Goal: Task Accomplishment & Management: Complete application form

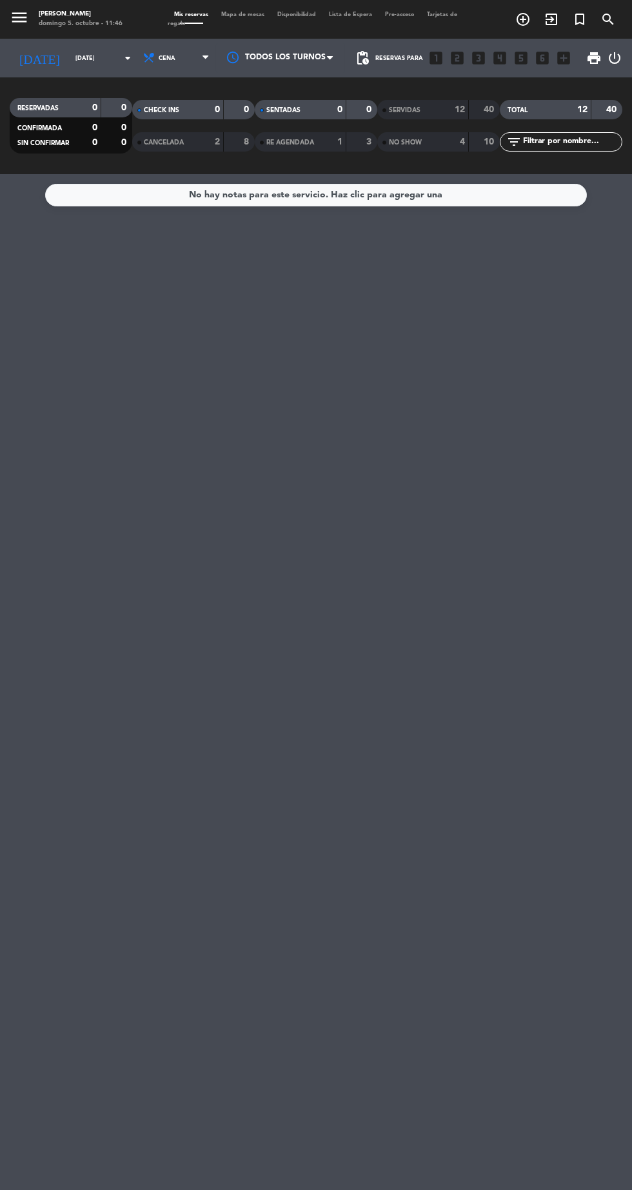
click at [69, 58] on input "[DATE]" at bounding box center [109, 58] width 81 height 20
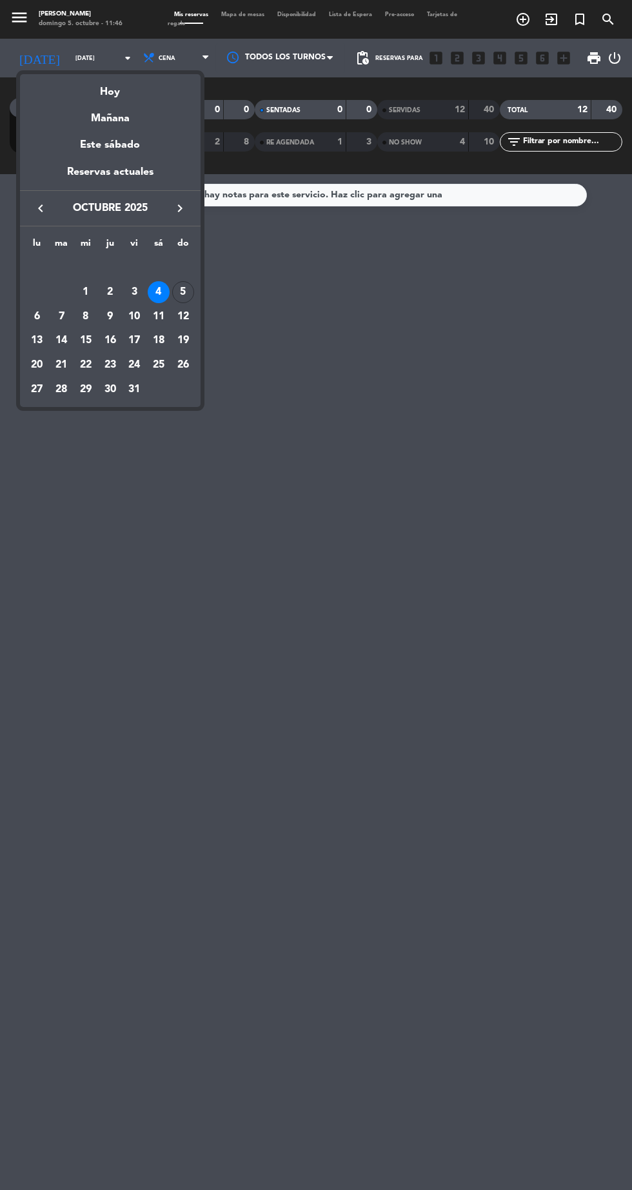
click at [182, 291] on div "5" at bounding box center [183, 292] width 22 height 22
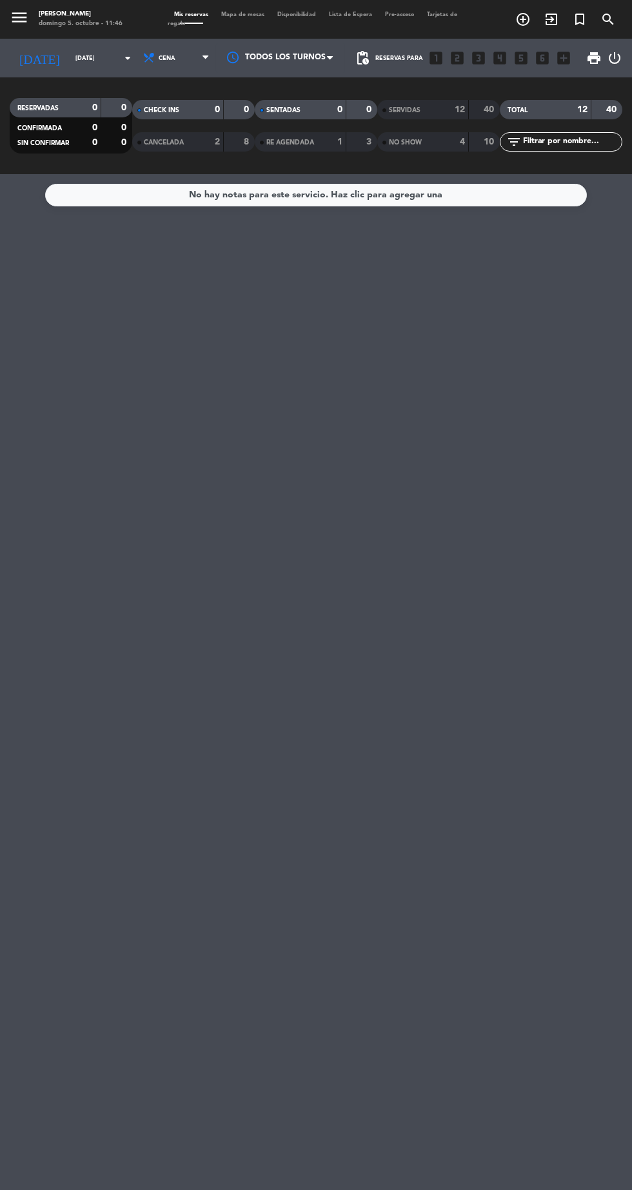
type input "[DATE]"
click at [143, 52] on icon at bounding box center [149, 58] width 13 height 13
click at [125, 108] on div "menu Hierro Bodegón domingo 5. octubre - 11:46 Mis reservas Mapa de mesas Dispo…" at bounding box center [316, 87] width 632 height 174
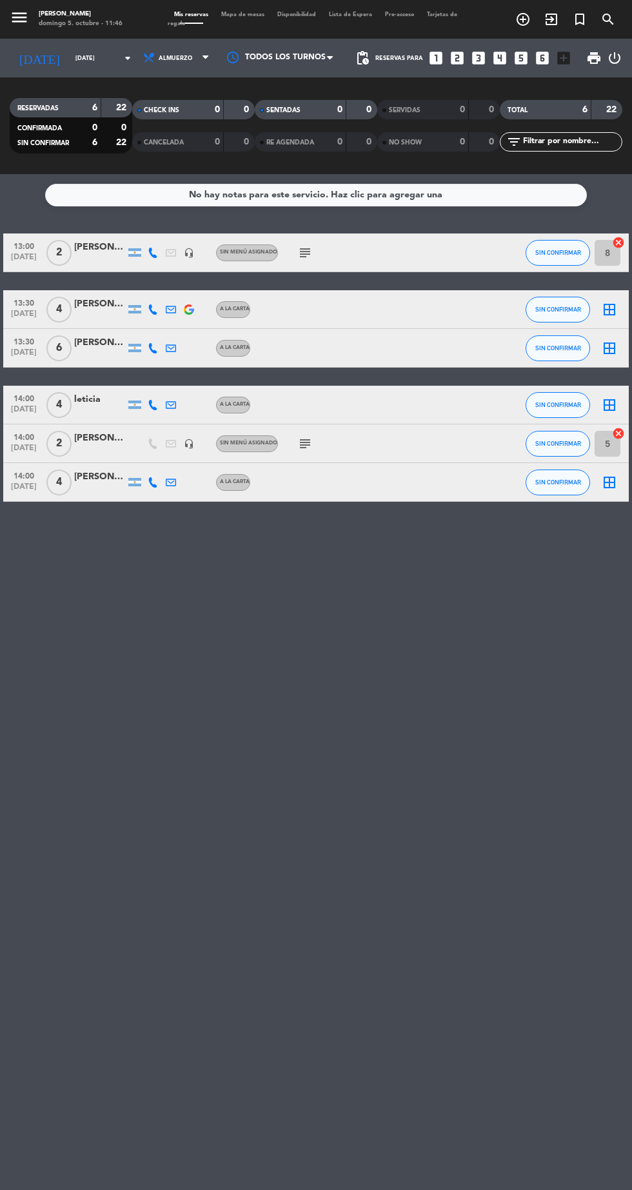
click at [303, 250] on icon "subject" at bounding box center [304, 252] width 15 height 15
click at [306, 443] on icon "subject" at bounding box center [304, 443] width 15 height 15
click at [454, 828] on div "No hay notas para este servicio. Haz clic para agregar una 13:00 [DATE] 2 [PERS…" at bounding box center [316, 682] width 632 height 1016
click at [564, 59] on icon "add_box" at bounding box center [563, 58] width 17 height 17
click at [557, 65] on icon "add_box" at bounding box center [563, 58] width 17 height 17
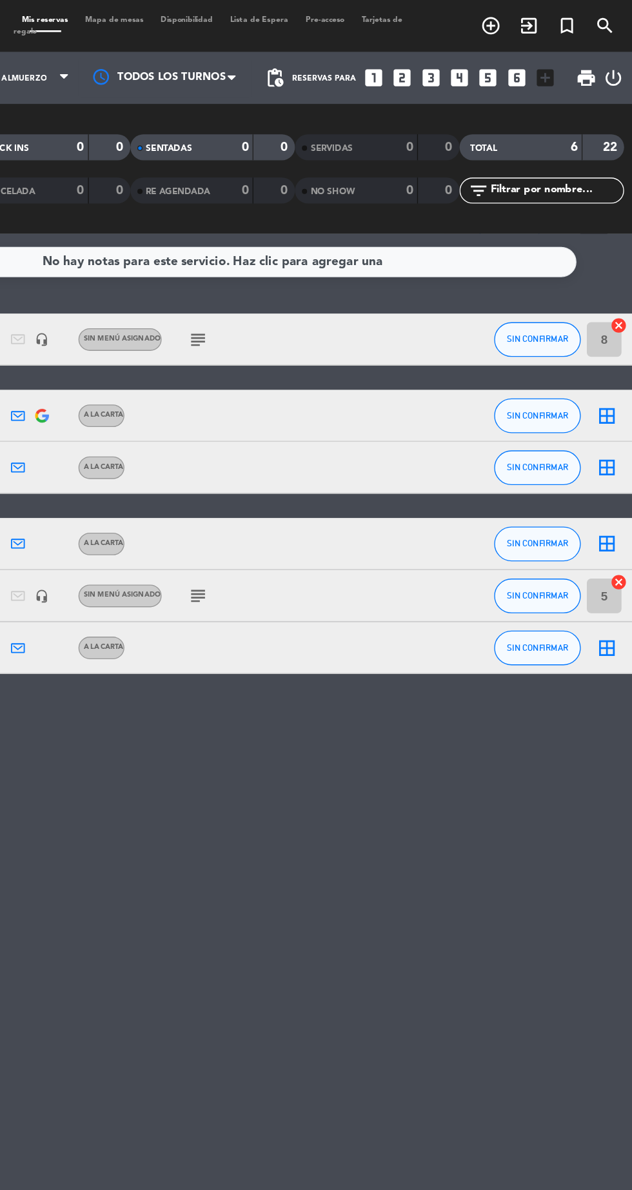
click at [559, 62] on icon "add_box" at bounding box center [563, 58] width 17 height 17
click at [560, 62] on icon "add_box" at bounding box center [563, 58] width 17 height 17
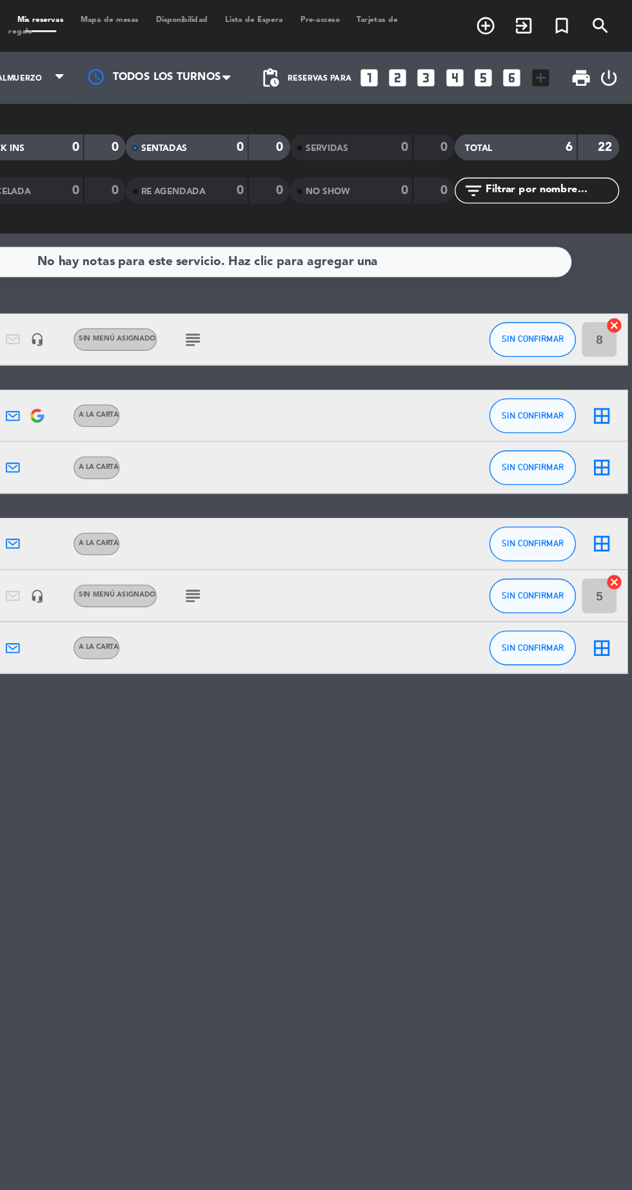
click at [563, 62] on icon "add_box" at bounding box center [563, 58] width 17 height 17
click at [538, 59] on icon "looks_6" at bounding box center [542, 58] width 17 height 17
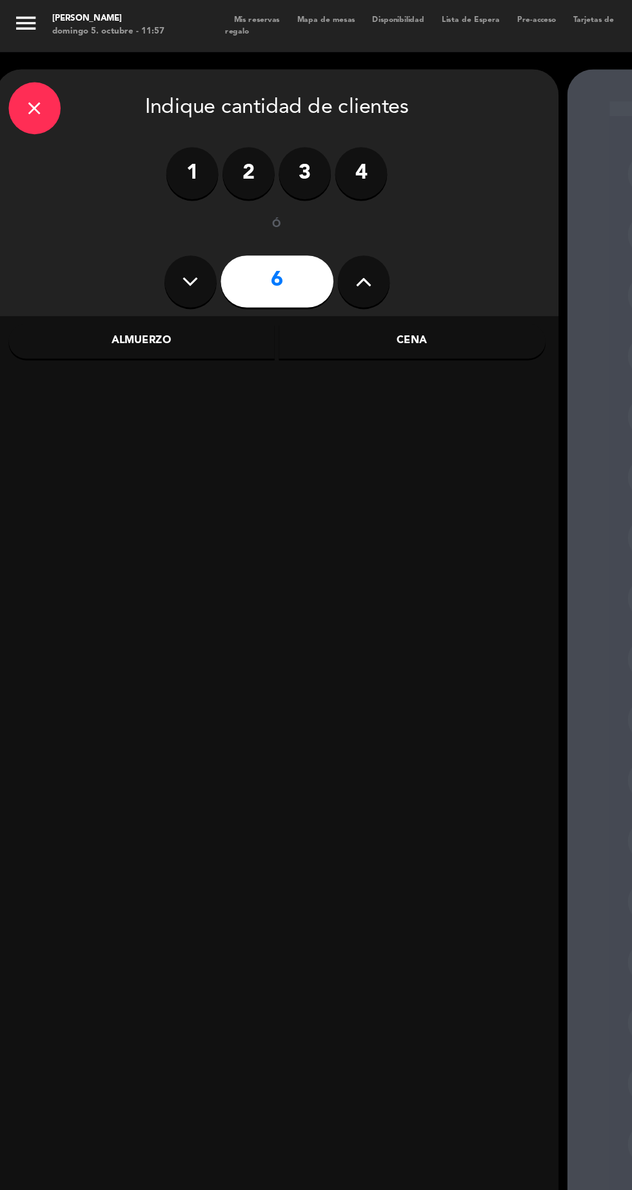
click at [264, 209] on icon at bounding box center [270, 209] width 12 height 19
type input "7"
click at [219, 202] on input "7" at bounding box center [206, 209] width 84 height 39
click at [319, 253] on div "Cena" at bounding box center [307, 254] width 199 height 26
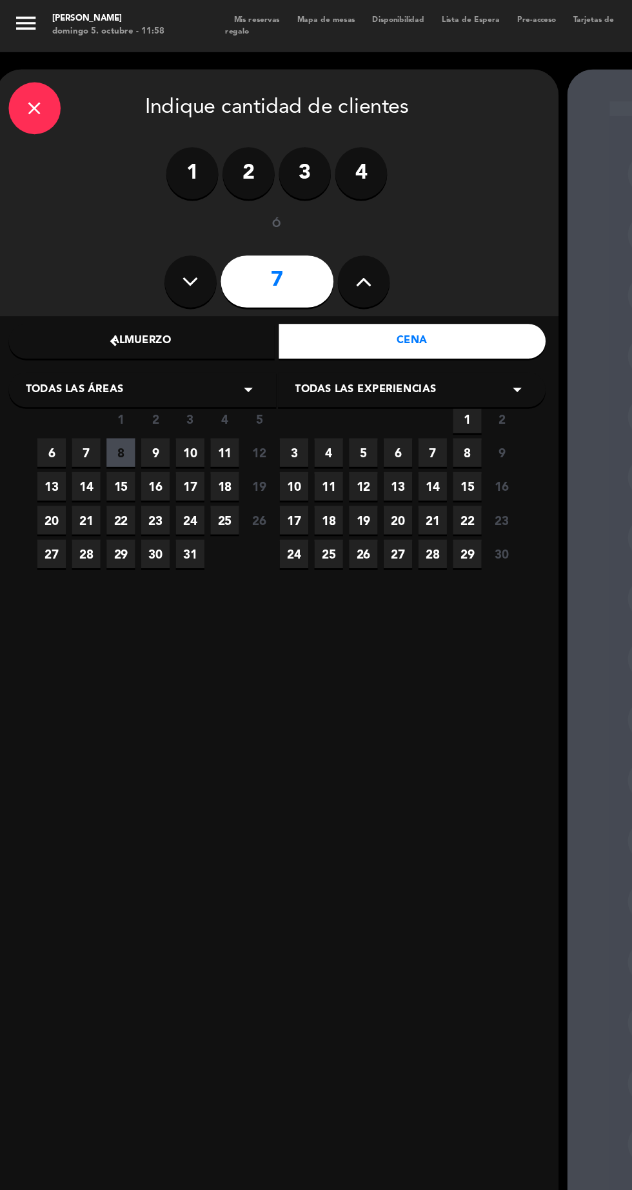
click at [198, 339] on span "12" at bounding box center [192, 336] width 21 height 21
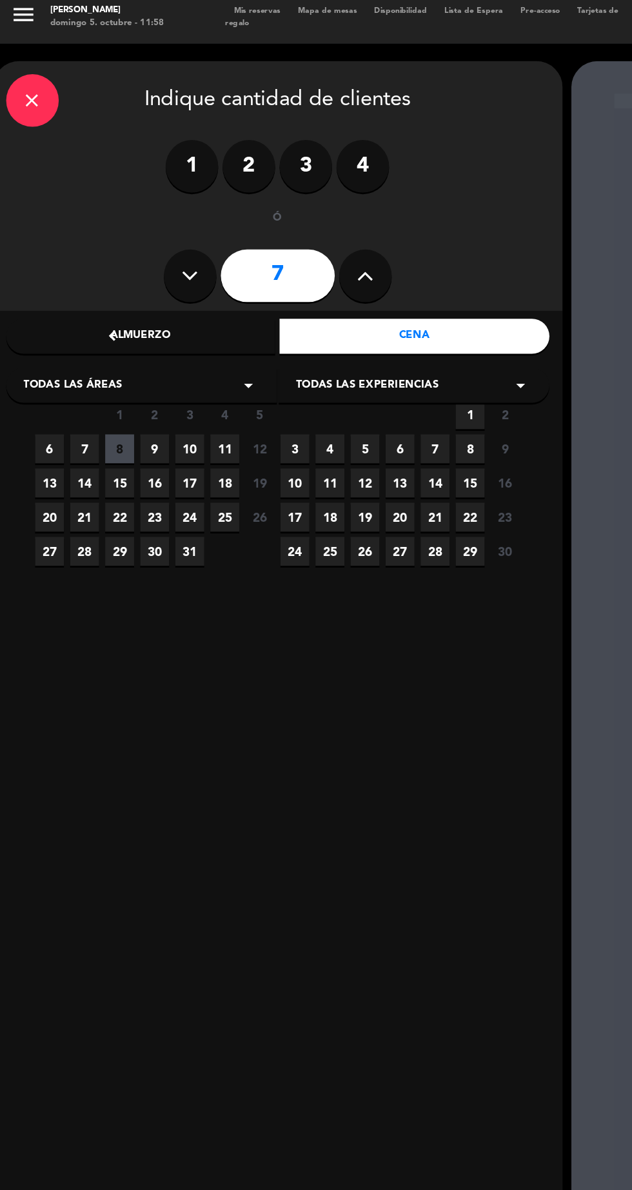
click at [126, 339] on span "9" at bounding box center [115, 336] width 21 height 21
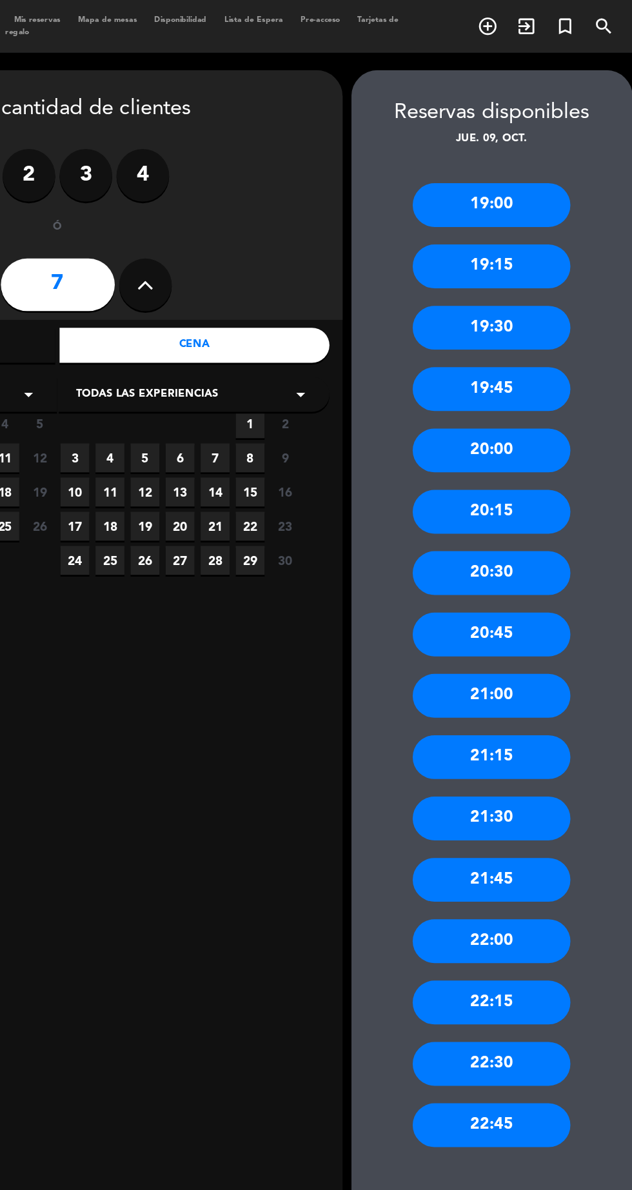
click at [560, 694] on div "22:00" at bounding box center [526, 692] width 116 height 32
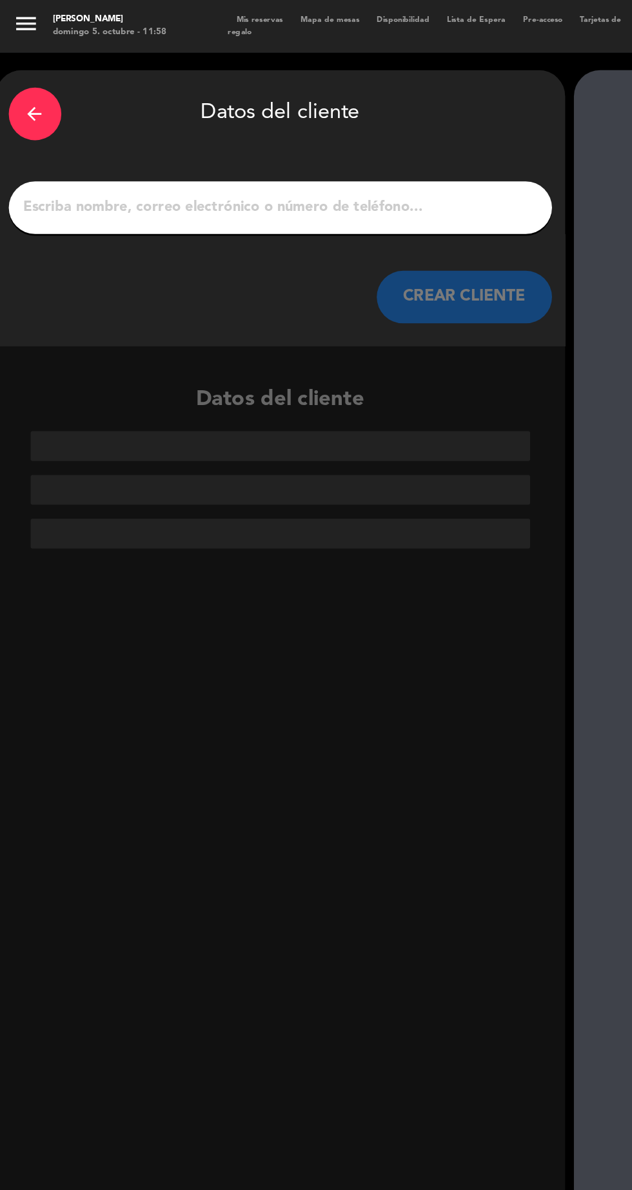
click at [110, 150] on input "1" at bounding box center [206, 153] width 380 height 18
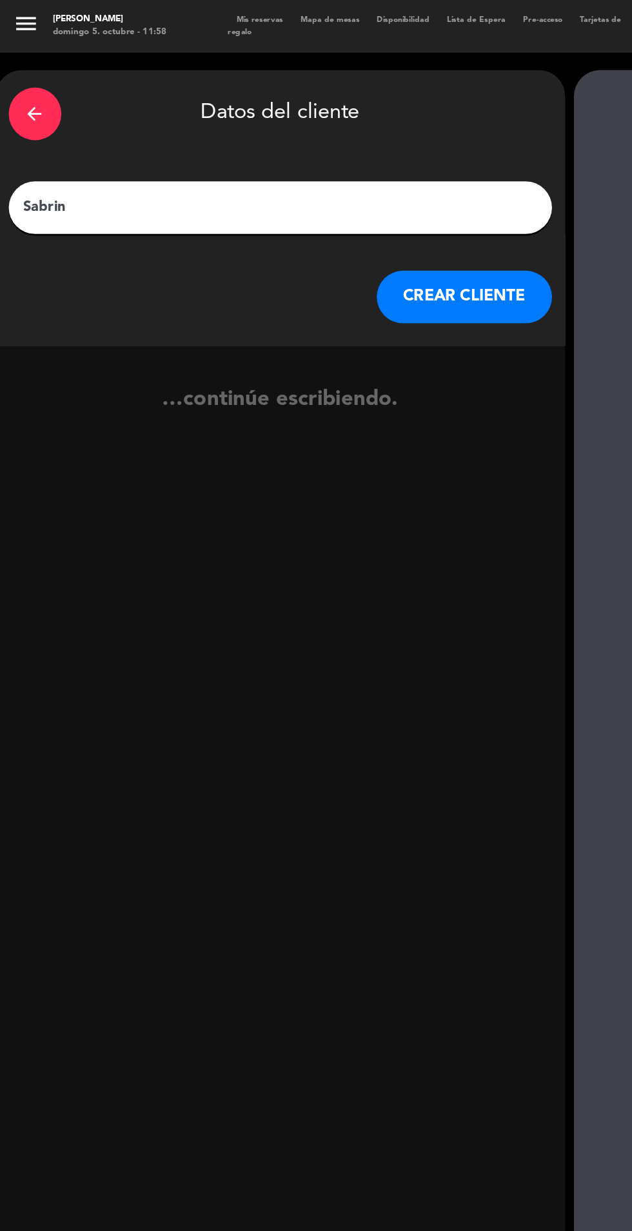
type input "[PERSON_NAME]"
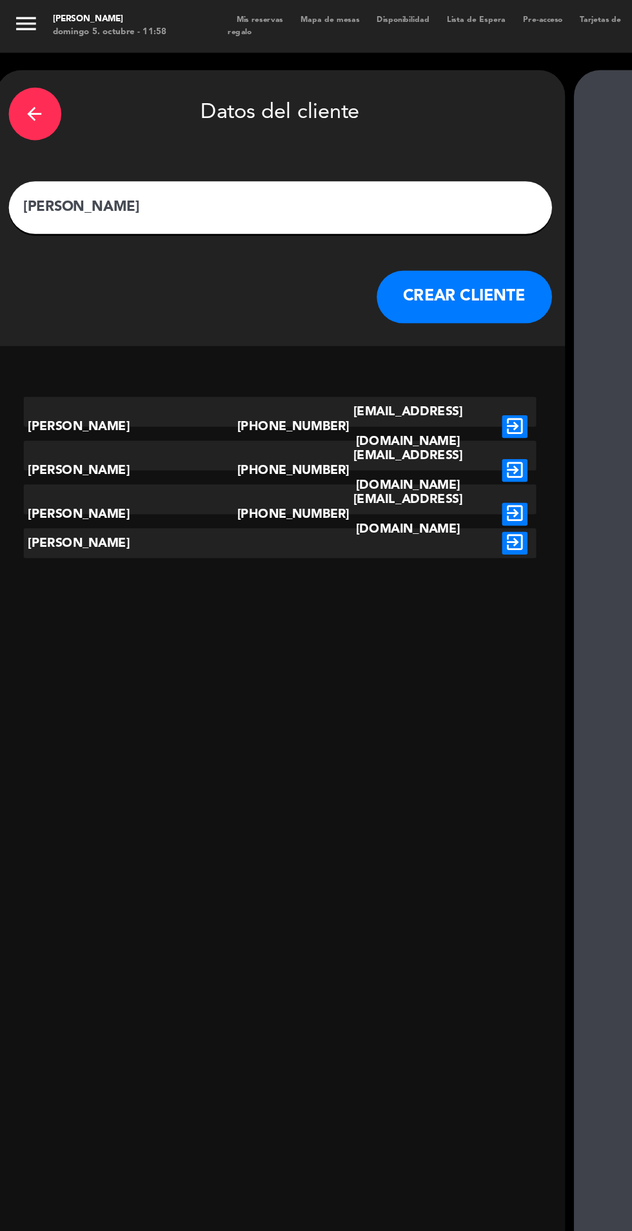
click at [367, 210] on button "CREAR CLIENTE" at bounding box center [341, 218] width 129 height 39
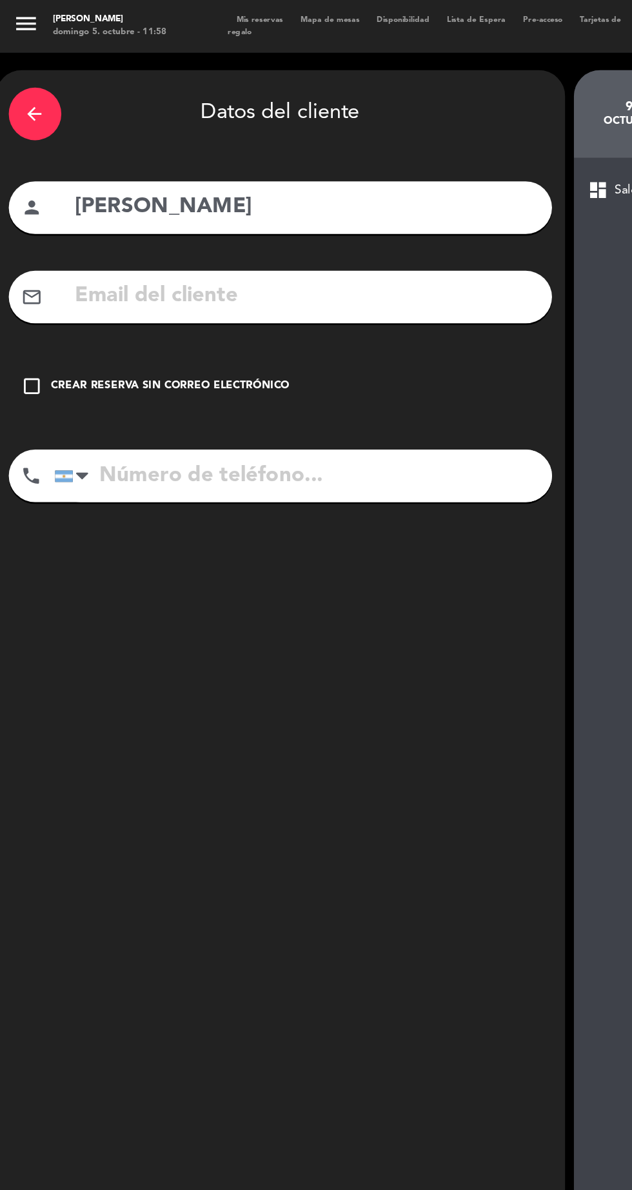
click at [23, 286] on icon "check_box_outline_blank" at bounding box center [23, 284] width 15 height 15
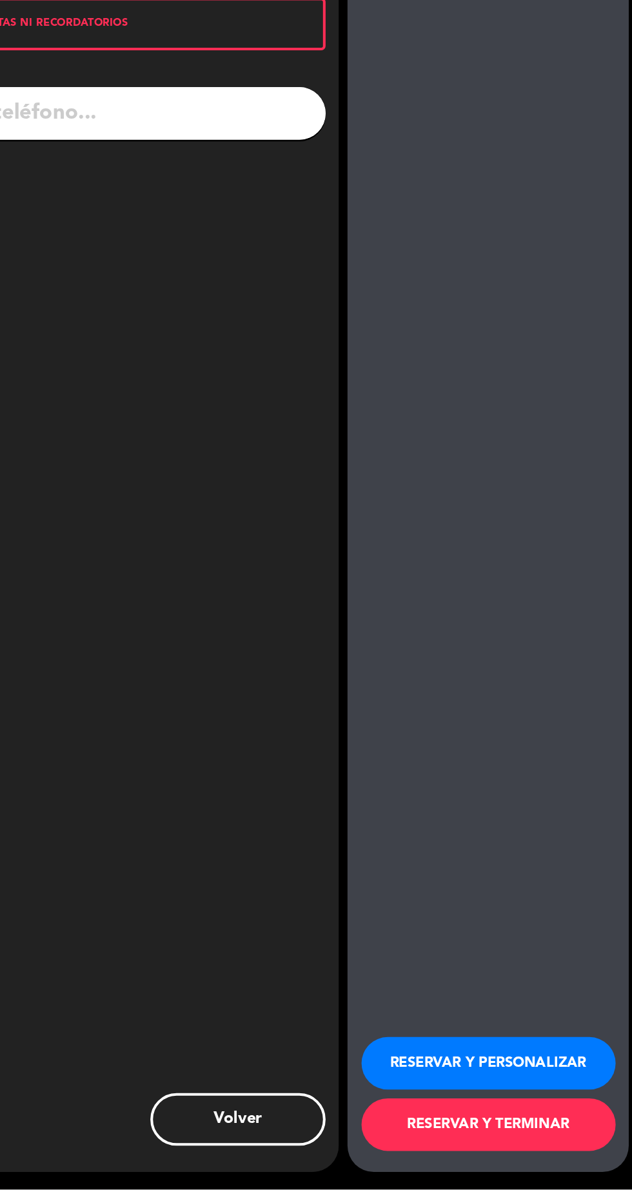
click at [555, 1116] on button "RESERVAR Y PERSONALIZAR" at bounding box center [526, 1097] width 187 height 39
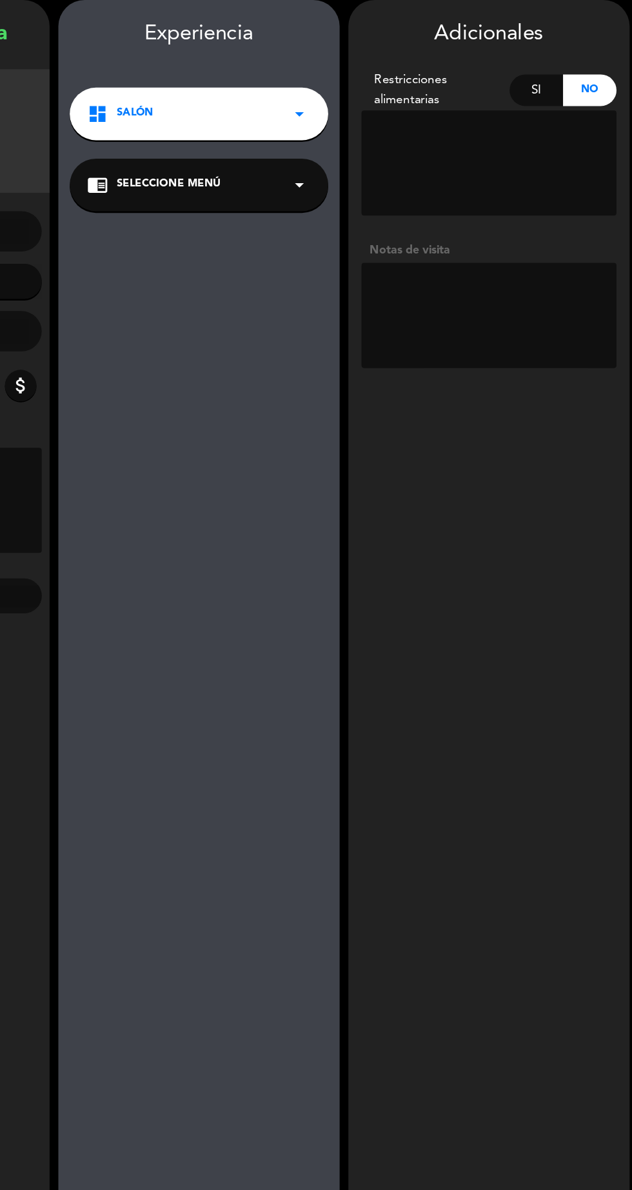
click at [539, 271] on textarea at bounding box center [527, 283] width 188 height 77
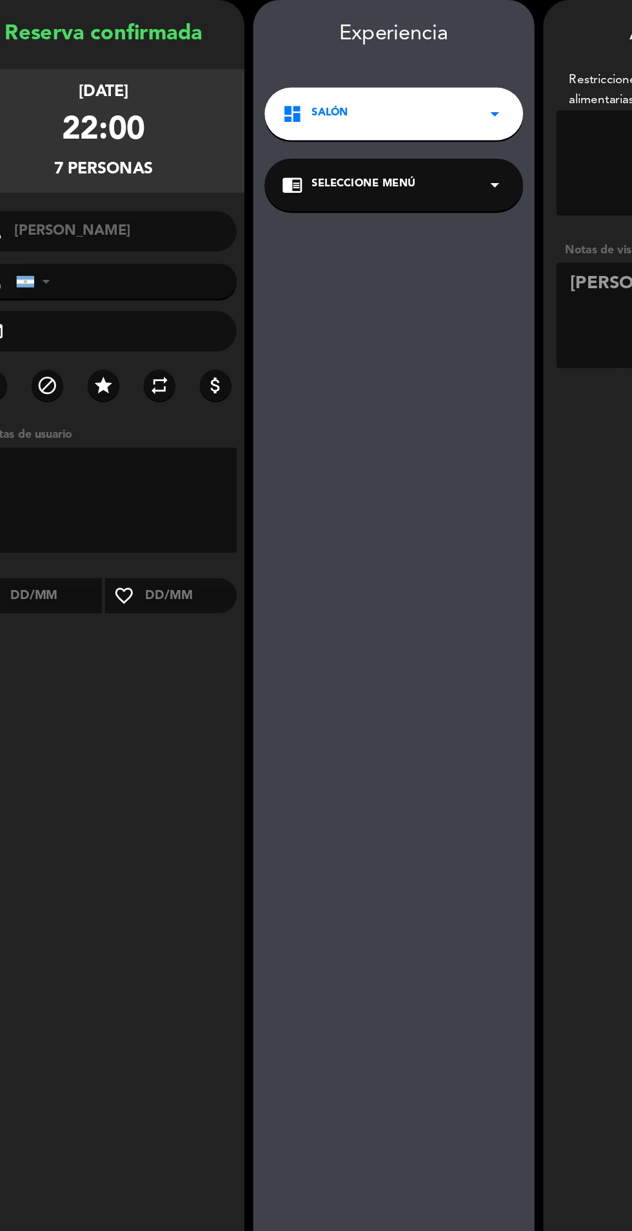
type textarea "[PERSON_NAME]"
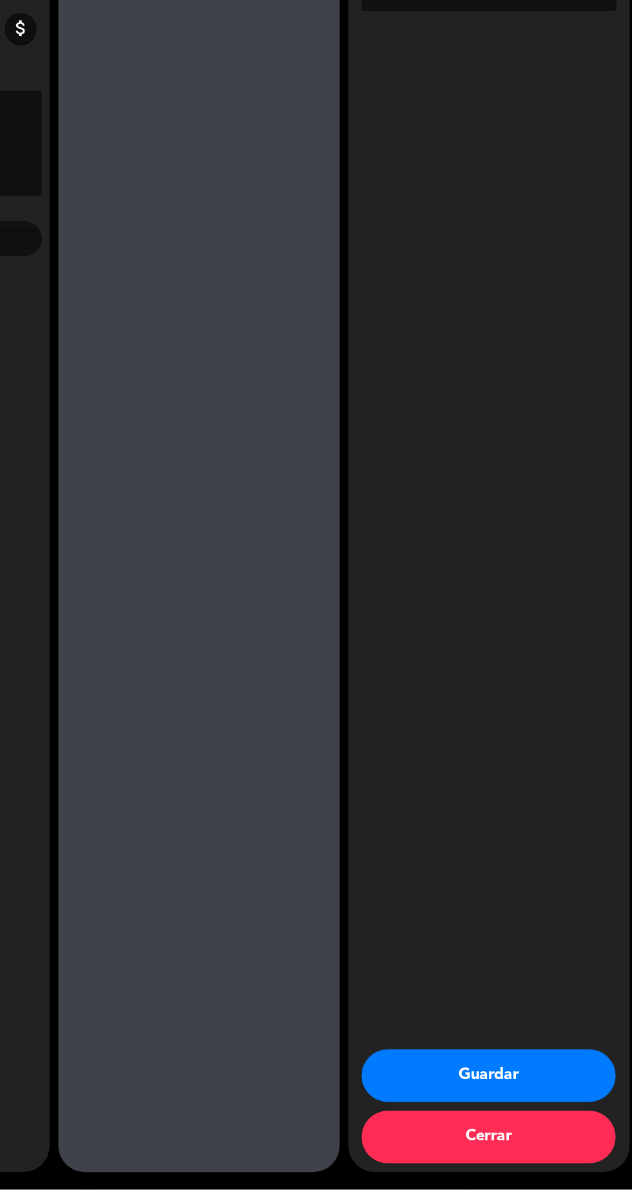
scroll to position [83, 0]
click at [566, 1107] on button "Guardar" at bounding box center [526, 1106] width 187 height 39
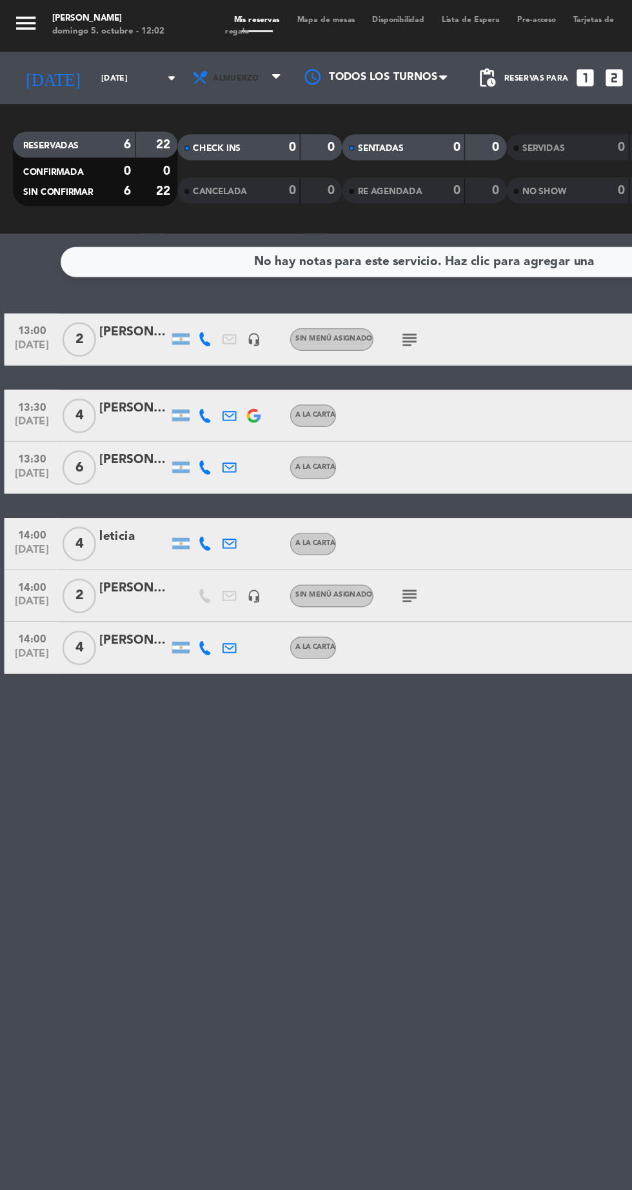
click at [192, 68] on span "Almuerzo" at bounding box center [177, 58] width 77 height 28
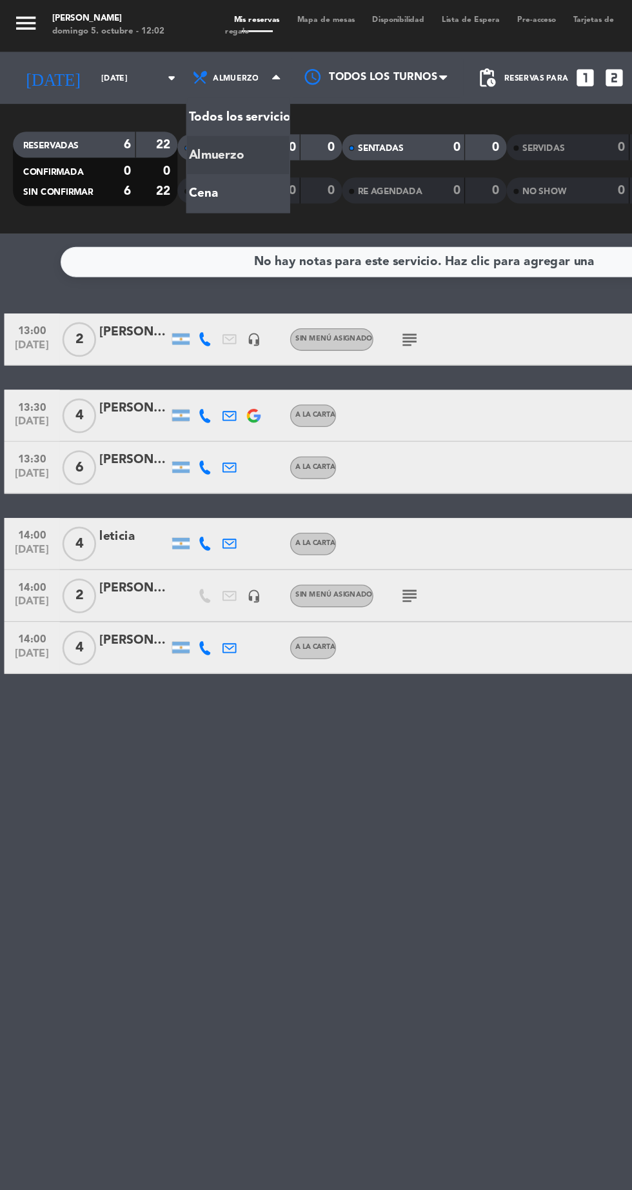
click at [97, 58] on input "[DATE]" at bounding box center [109, 58] width 81 height 20
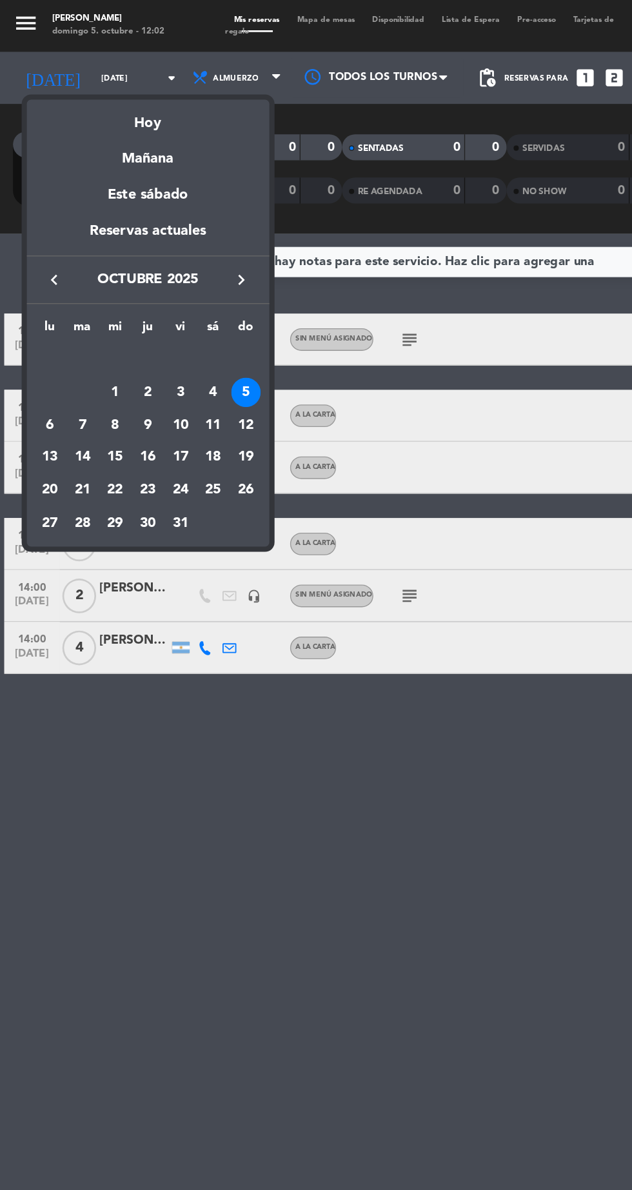
click at [110, 316] on div "9" at bounding box center [110, 317] width 22 height 22
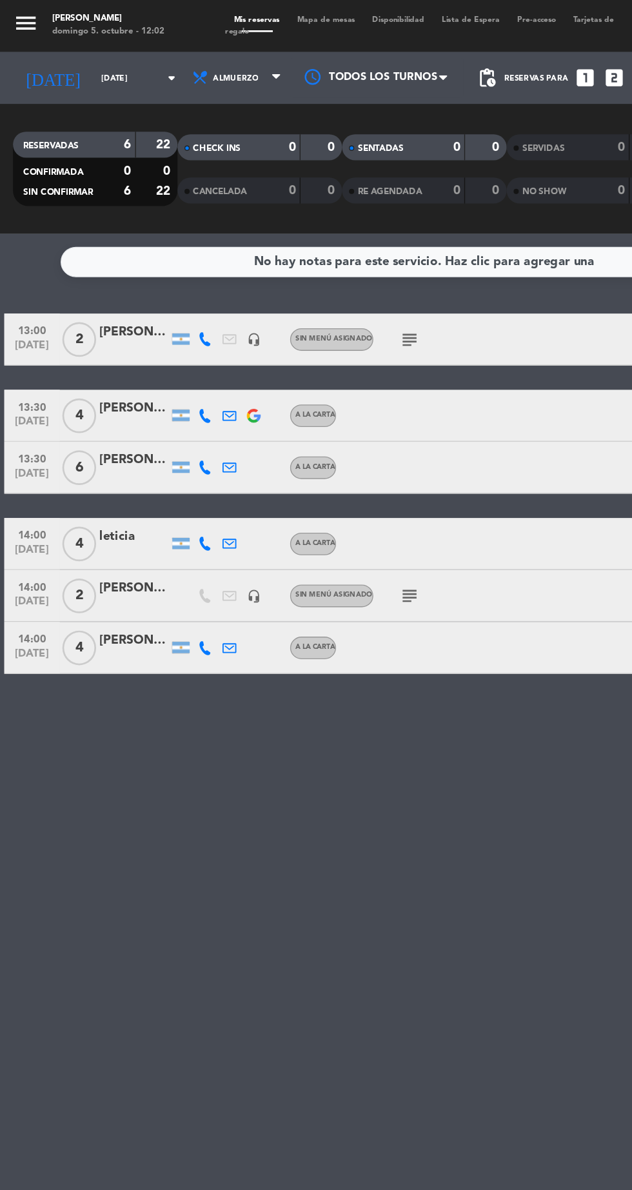
type input "[DEMOGRAPHIC_DATA][DATE]"
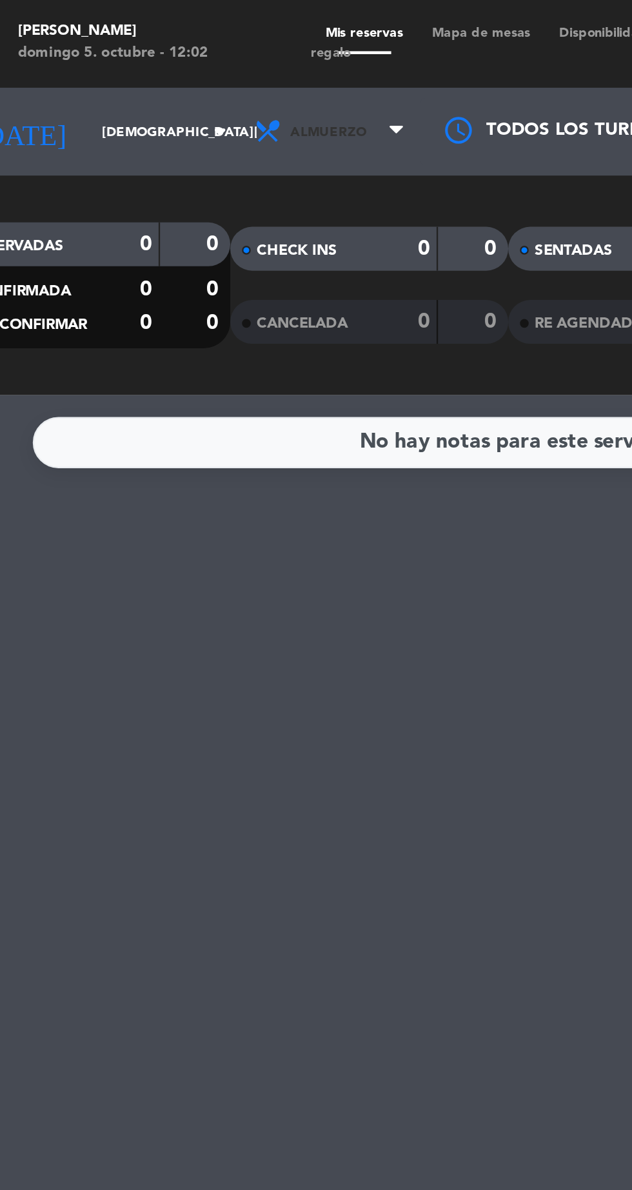
click at [171, 57] on span "Almuerzo" at bounding box center [176, 58] width 34 height 7
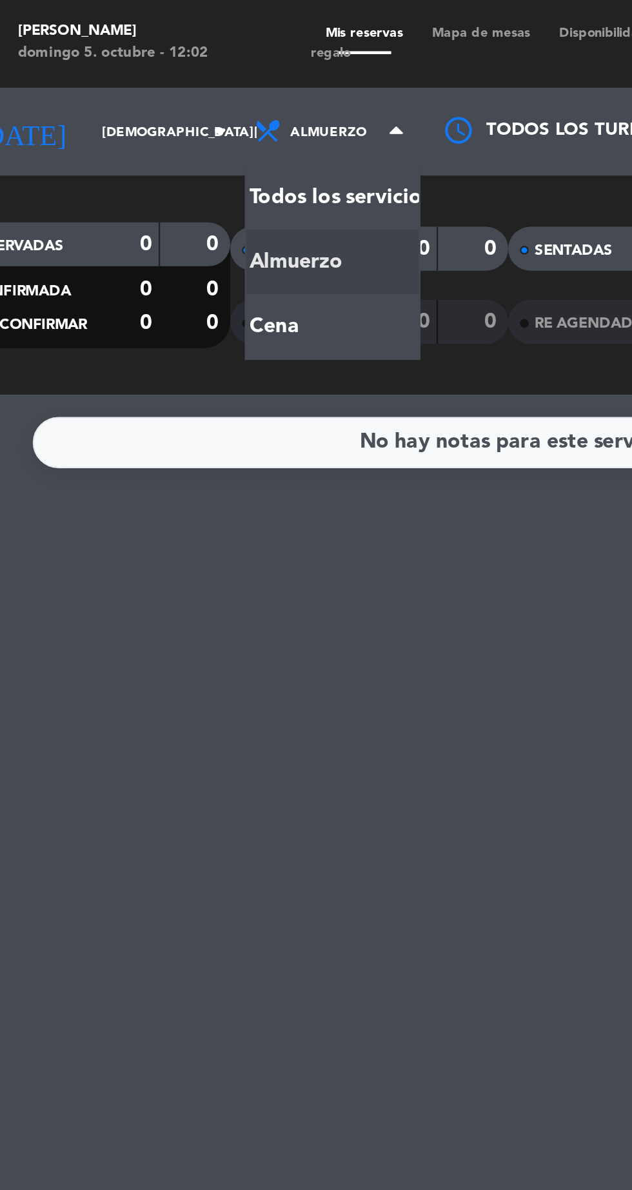
click at [175, 139] on div "menu Hierro Bodegón domingo 5. octubre - 12:02 Mis reservas Mapa de mesas Dispo…" at bounding box center [316, 87] width 632 height 174
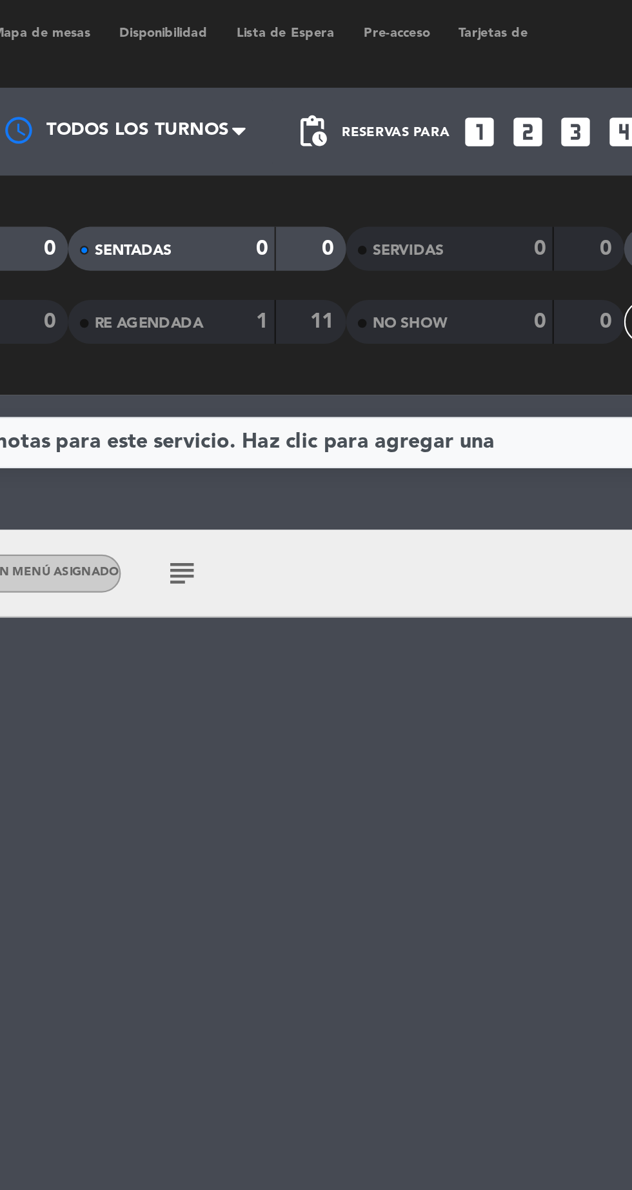
click at [400, 61] on div "Reservas para looks_one looks_two looks_3 looks_4 looks_5 looks_6 add_box" at bounding box center [475, 58] width 201 height 39
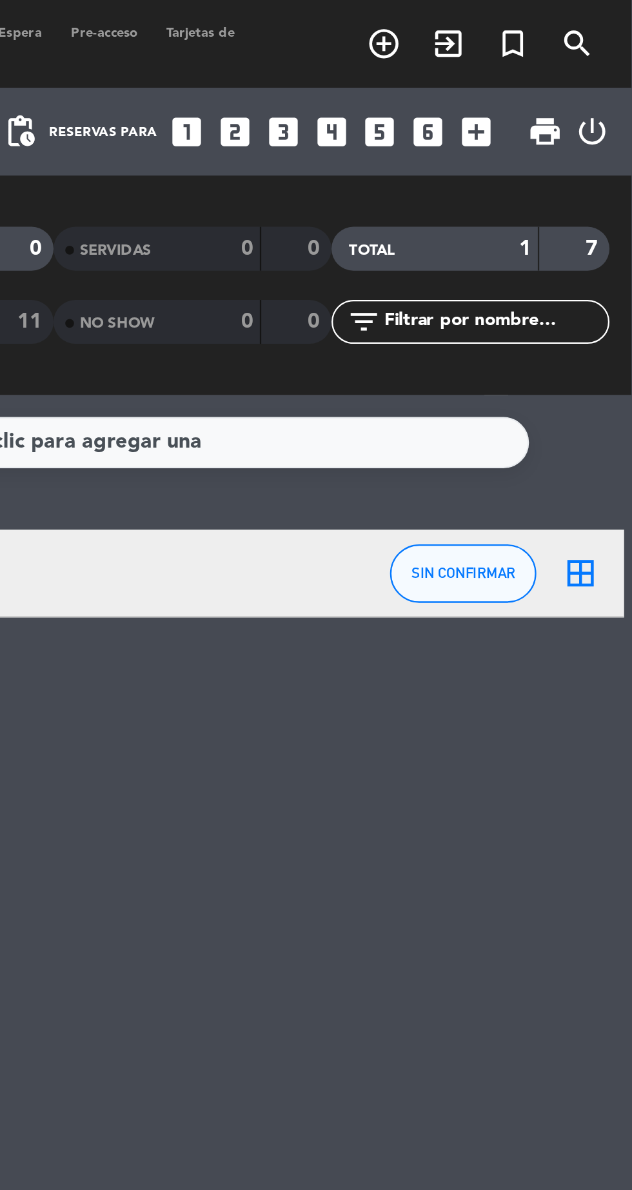
click at [565, 64] on icon "add_box" at bounding box center [563, 58] width 17 height 17
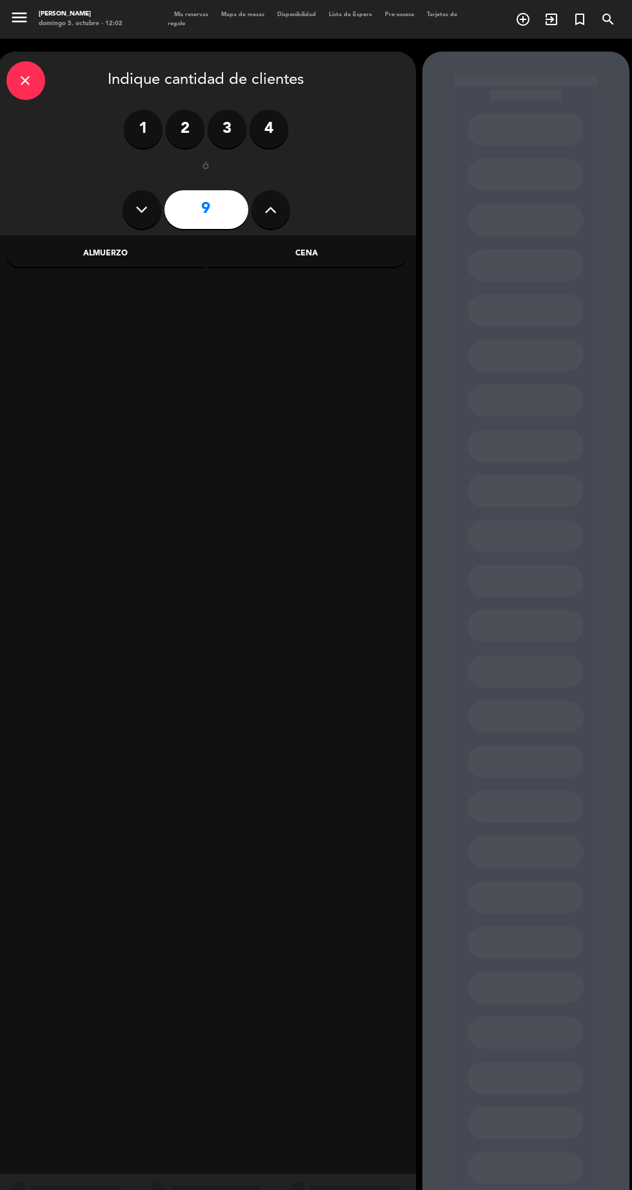
click at [441, 488] on div at bounding box center [525, 640] width 207 height 1177
click at [270, 209] on icon at bounding box center [270, 209] width 12 height 19
click at [282, 223] on button at bounding box center [270, 209] width 39 height 39
click at [276, 224] on button at bounding box center [270, 209] width 39 height 39
click at [273, 224] on button at bounding box center [270, 209] width 39 height 39
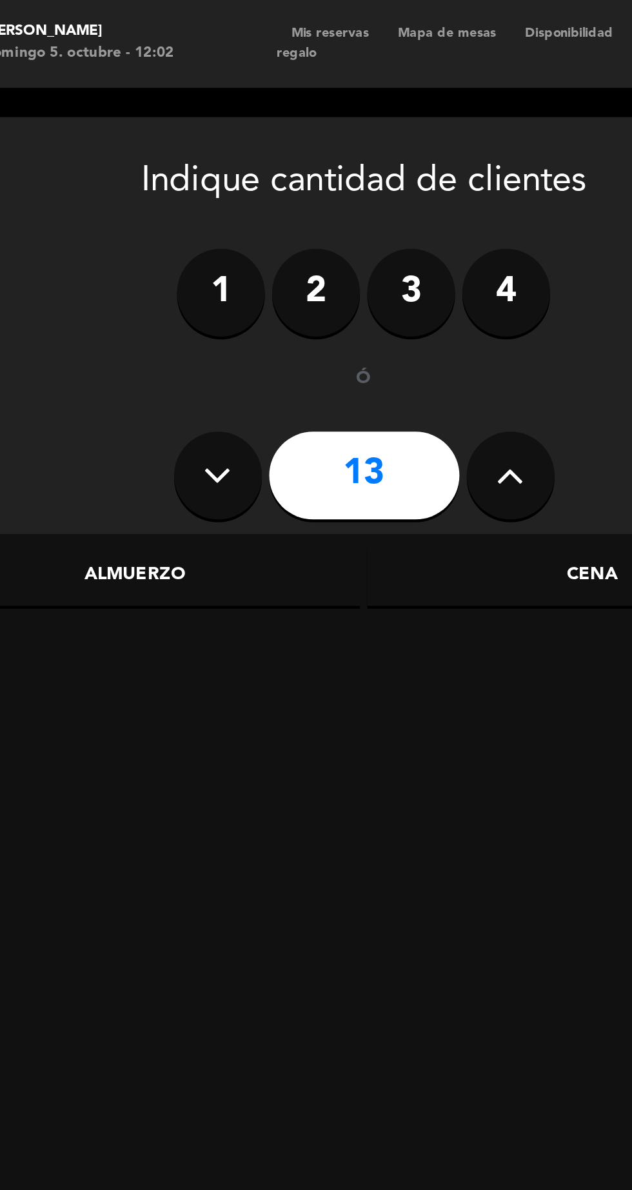
click at [276, 219] on button at bounding box center [270, 209] width 39 height 39
click at [268, 213] on icon at bounding box center [270, 209] width 12 height 19
click at [264, 209] on icon at bounding box center [270, 209] width 12 height 19
click at [271, 204] on icon at bounding box center [270, 209] width 12 height 19
type input "17"
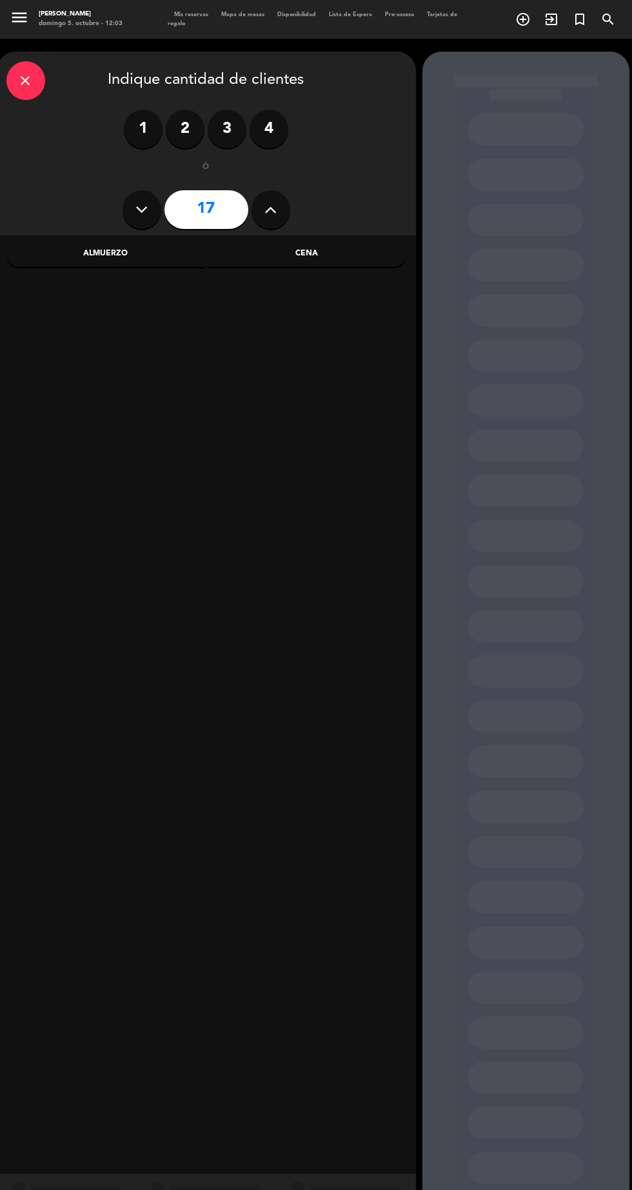
click at [322, 247] on div "Cena" at bounding box center [307, 254] width 199 height 26
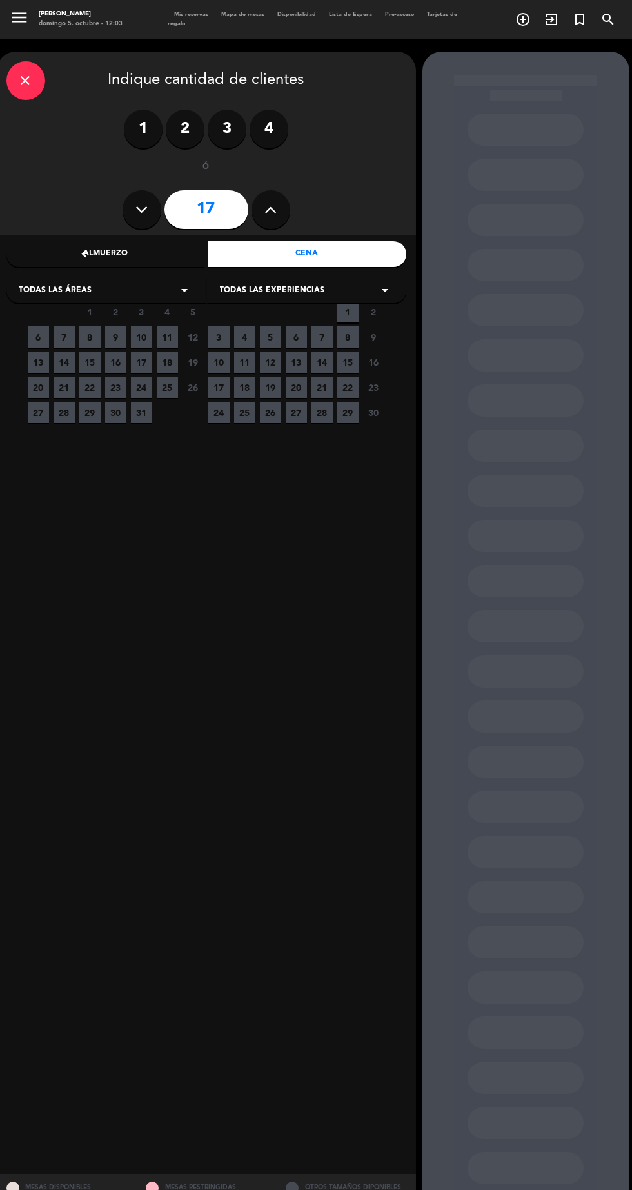
click at [115, 337] on span "9" at bounding box center [115, 336] width 21 height 21
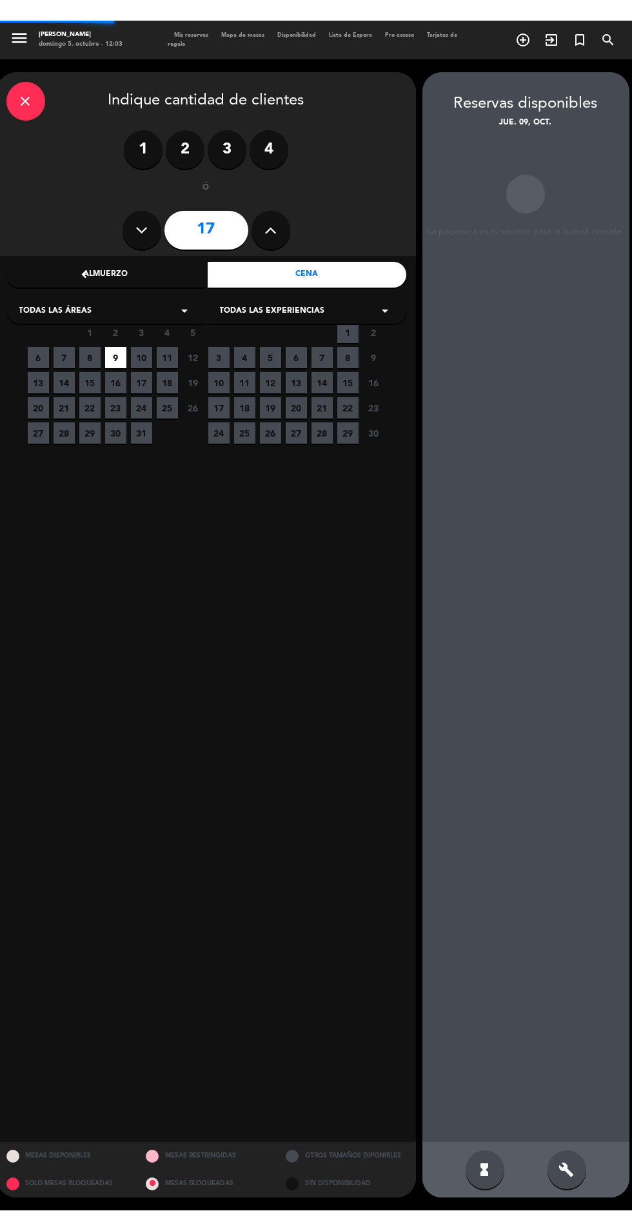
scroll to position [52, 0]
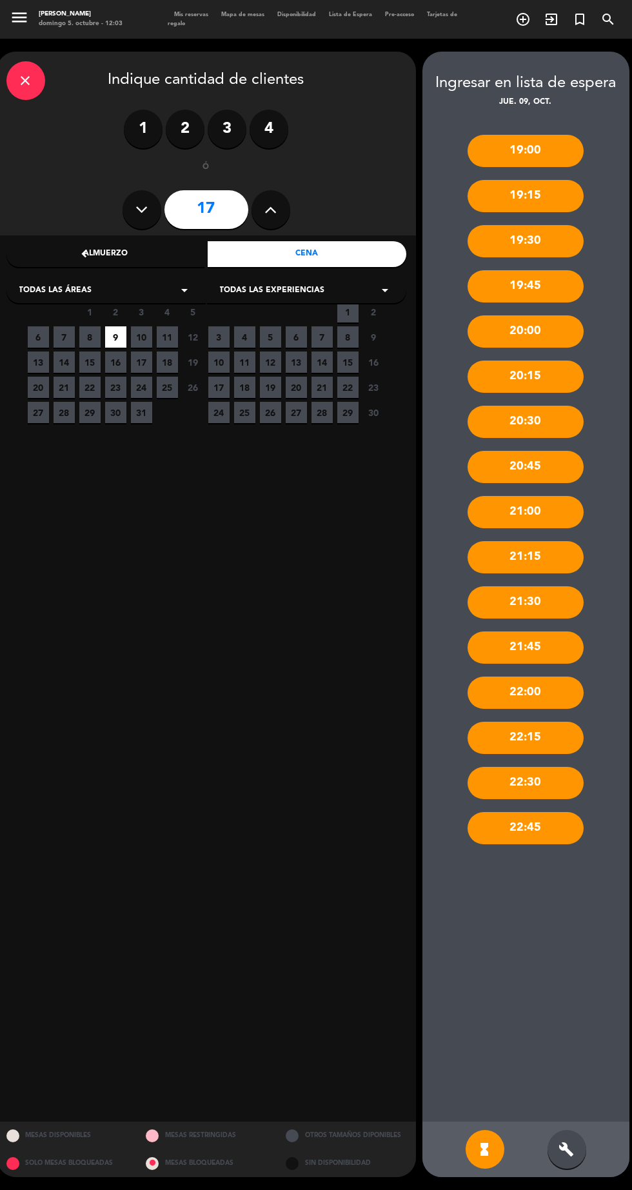
click at [551, 315] on div "20:00" at bounding box center [526, 331] width 116 height 32
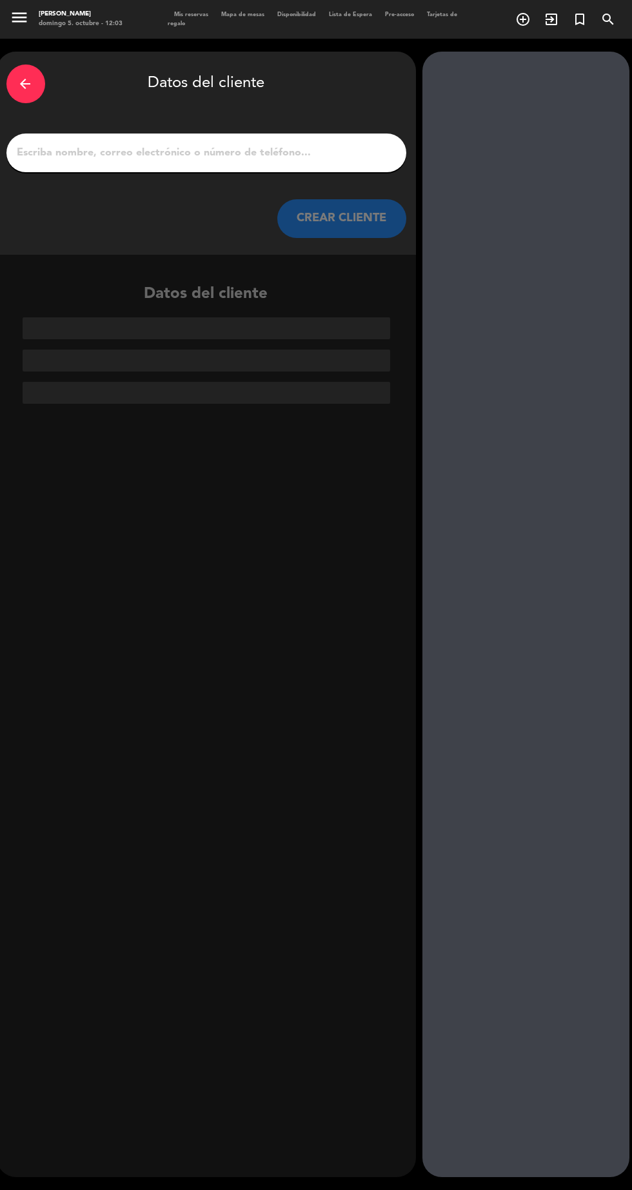
click at [277, 144] on input "1" at bounding box center [206, 153] width 380 height 18
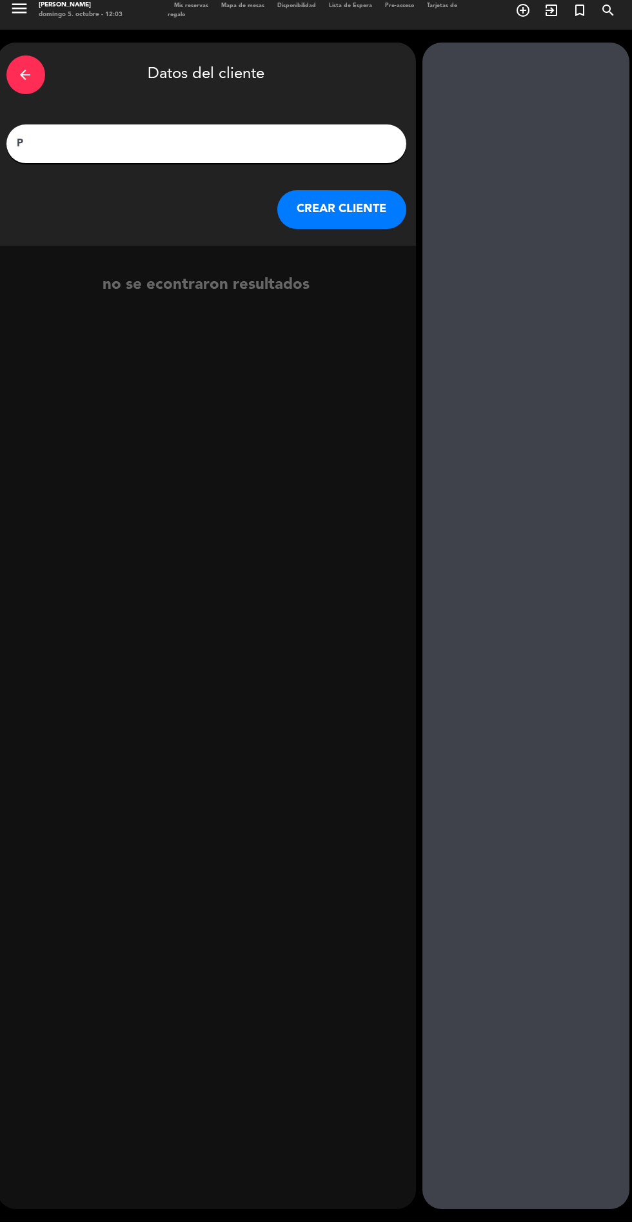
type input "Patri"
click at [341, 231] on button "CREAR CLIENTE" at bounding box center [341, 218] width 129 height 39
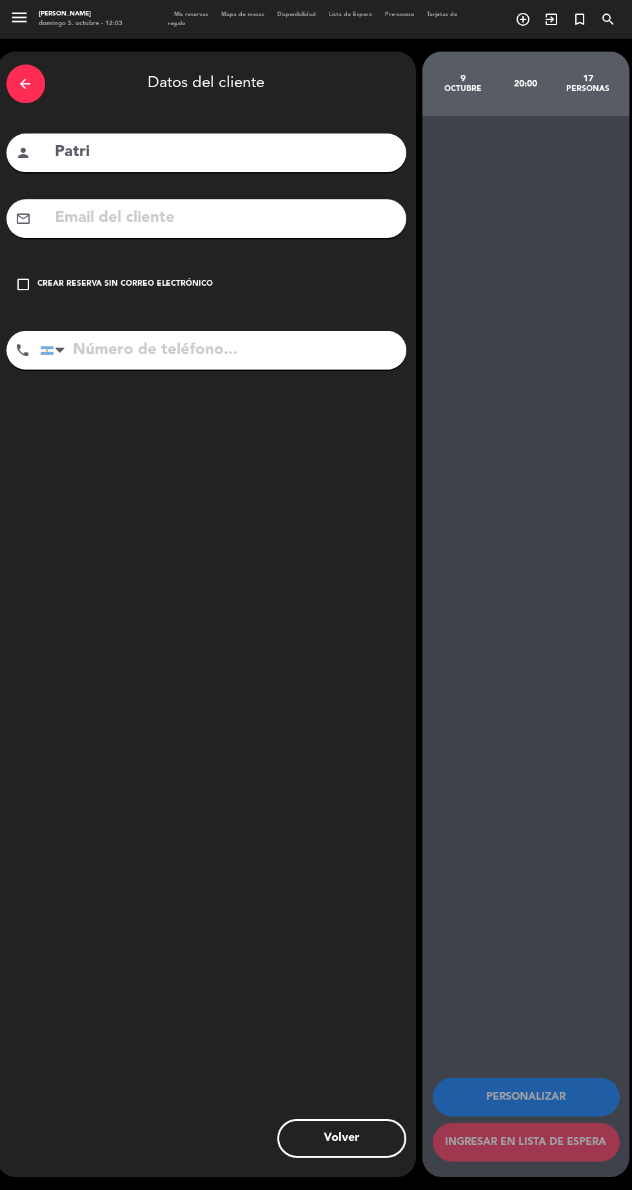
click at [21, 281] on icon "check_box_outline_blank" at bounding box center [23, 284] width 15 height 15
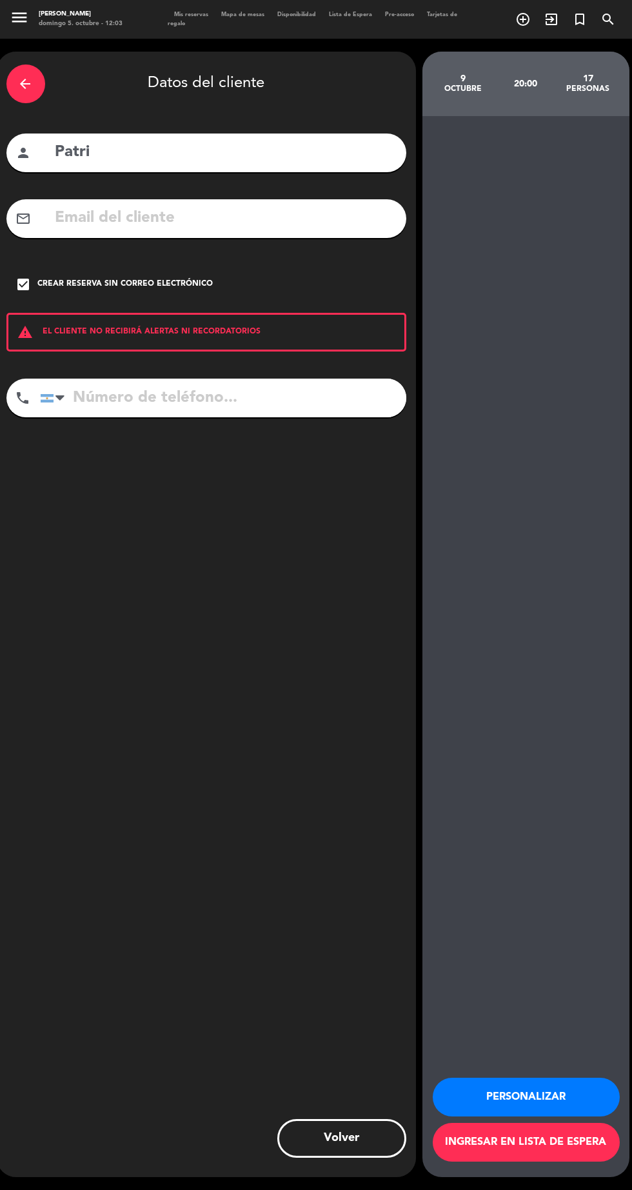
click at [486, 1116] on button "Personalizar" at bounding box center [526, 1097] width 187 height 39
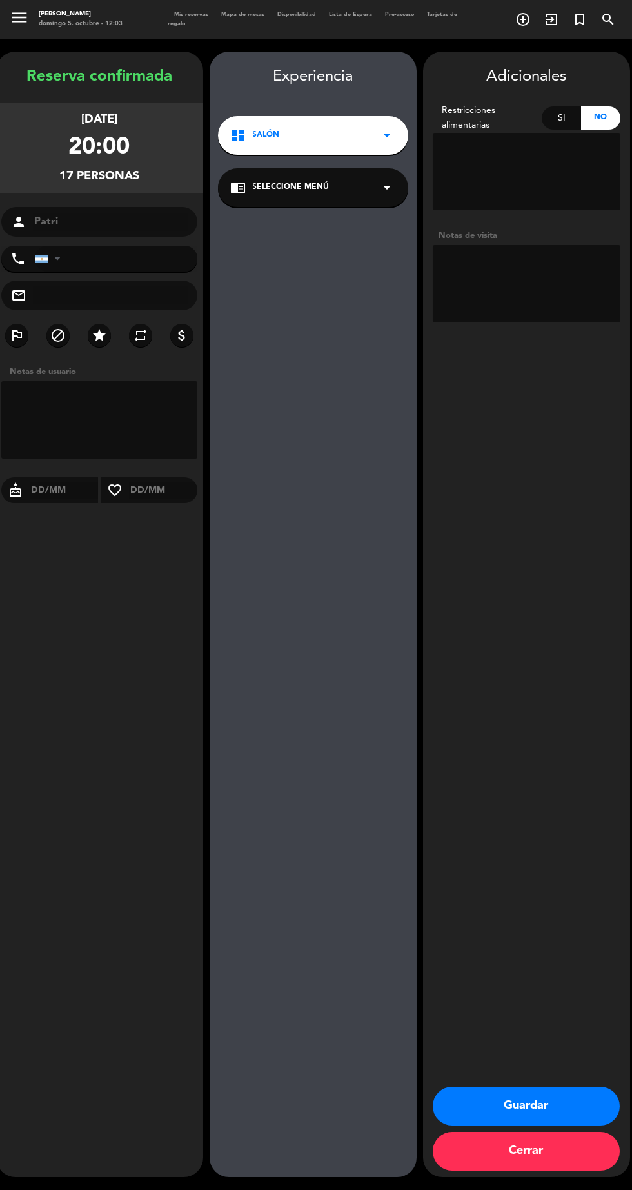
click at [497, 293] on textarea at bounding box center [527, 283] width 188 height 77
type textarea "Cumple Patri. No sé sabe aun cuántos Pax ni hora. Reservar todo el entrepiso"
click at [554, 1109] on button "Guardar" at bounding box center [526, 1106] width 187 height 39
